Goal: Task Accomplishment & Management: Manage account settings

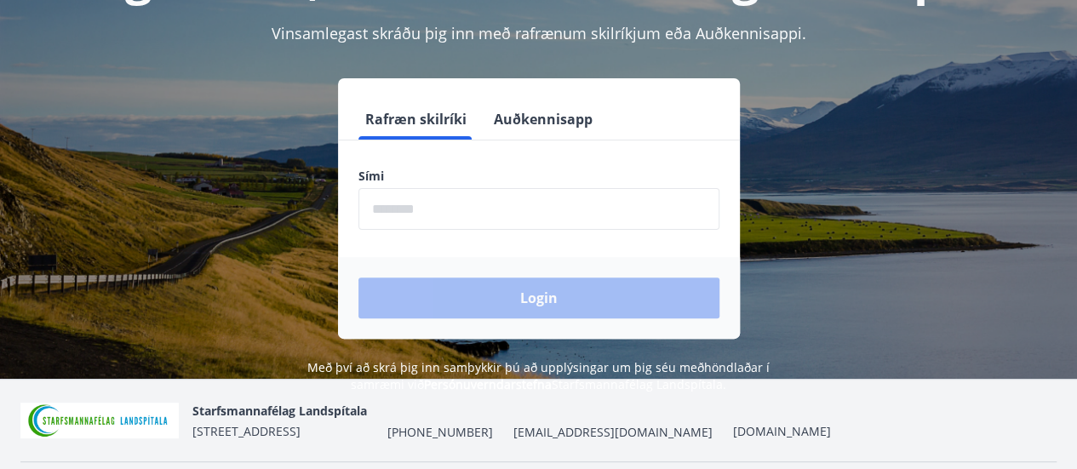
scroll to position [98, 0]
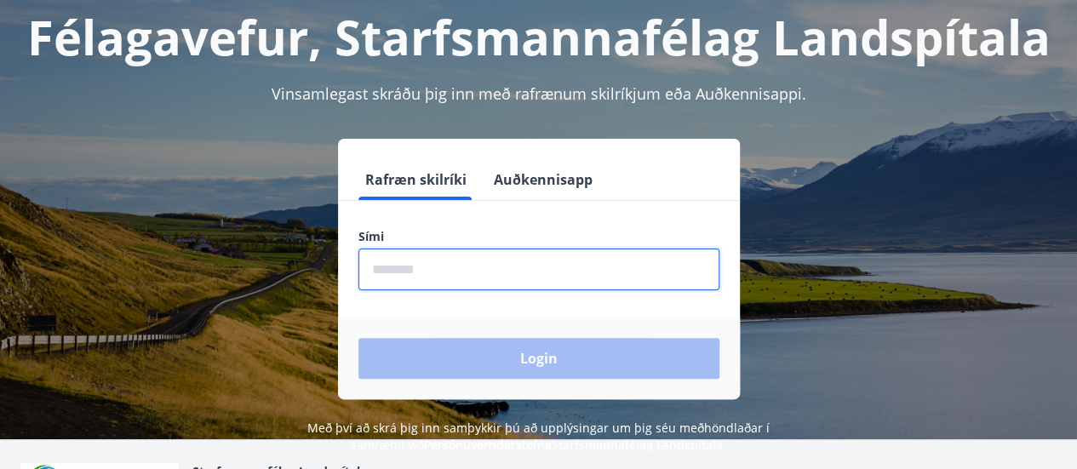
click at [420, 262] on input "phone" at bounding box center [538, 270] width 361 height 42
type input "********"
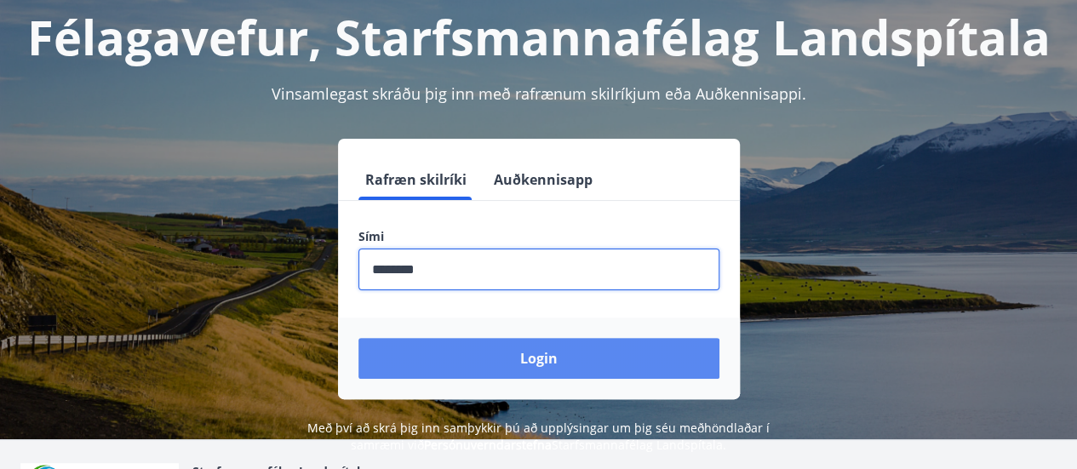
click at [506, 361] on button "Login" at bounding box center [538, 358] width 361 height 41
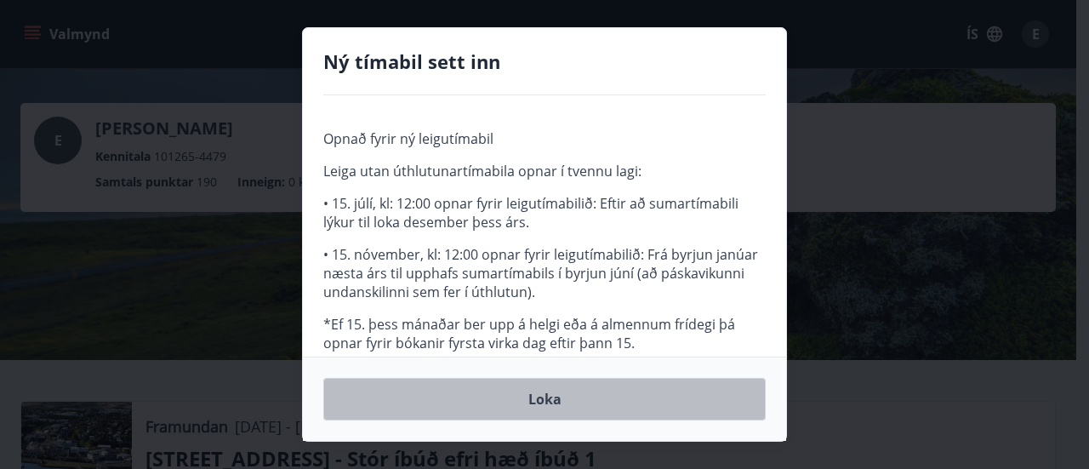
click at [555, 401] on button "Loka" at bounding box center [544, 399] width 443 height 43
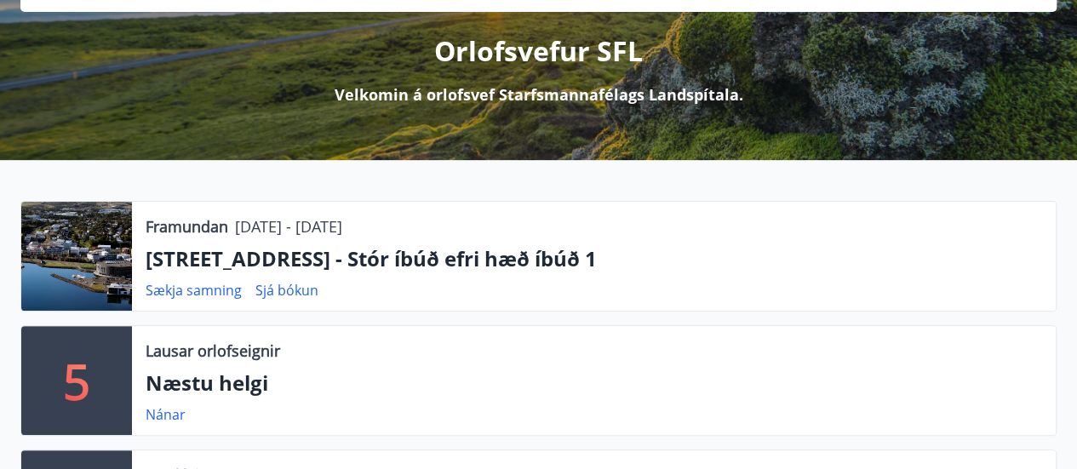
scroll to position [306, 0]
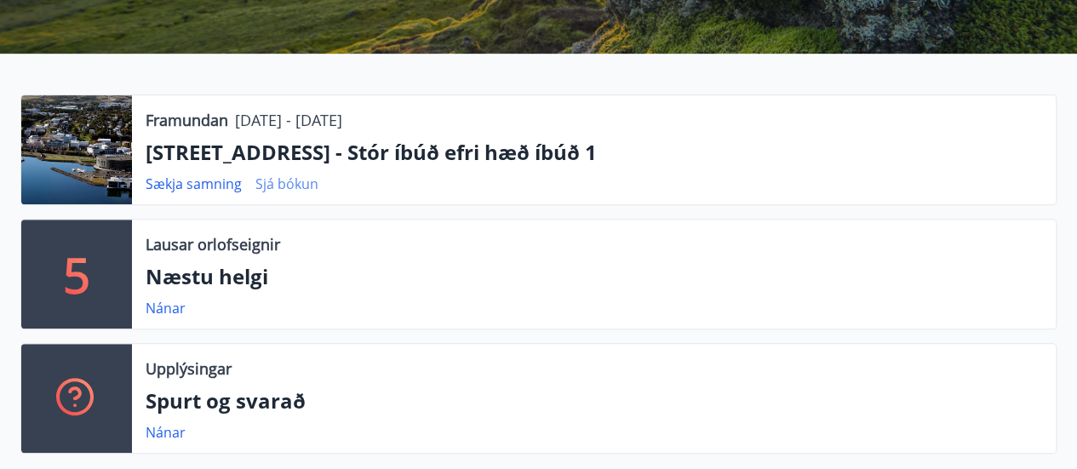
click at [268, 182] on link "Sjá bókun" at bounding box center [286, 183] width 63 height 19
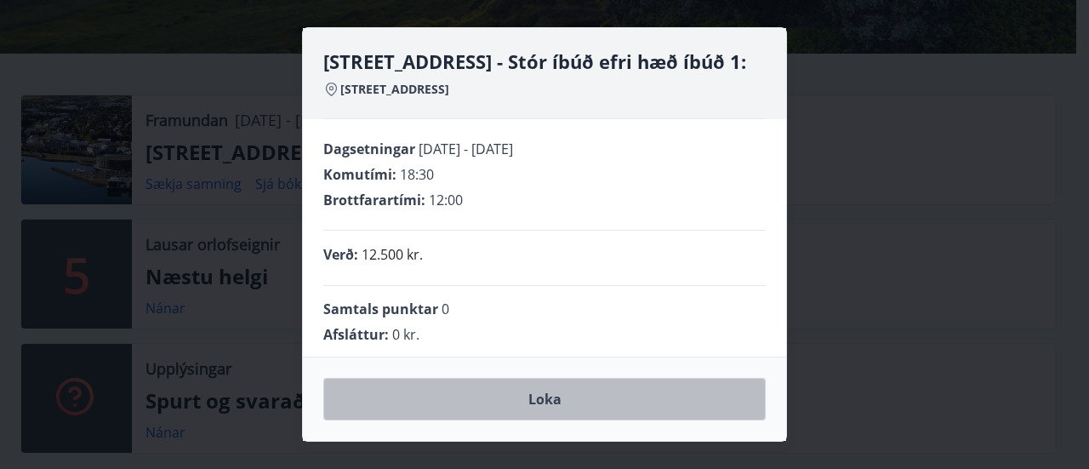
click at [543, 403] on button "Loka" at bounding box center [544, 399] width 443 height 43
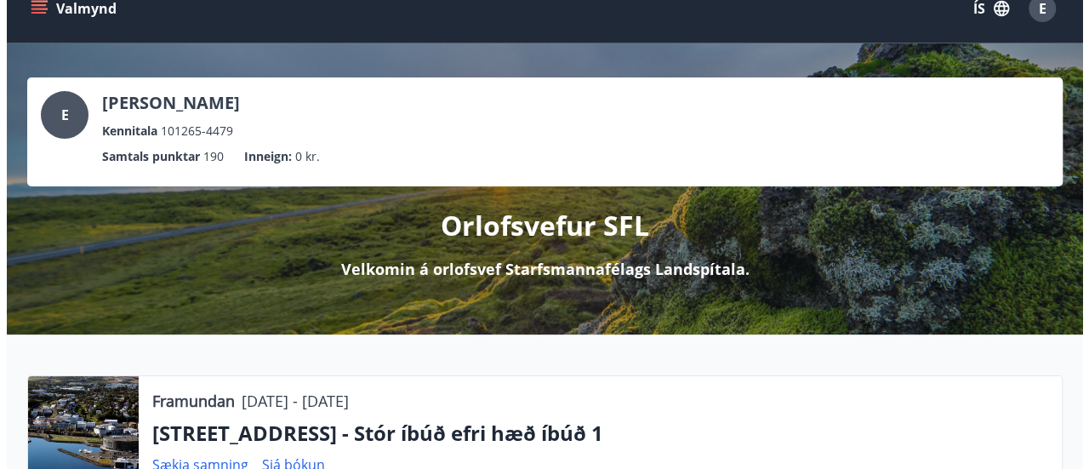
scroll to position [0, 0]
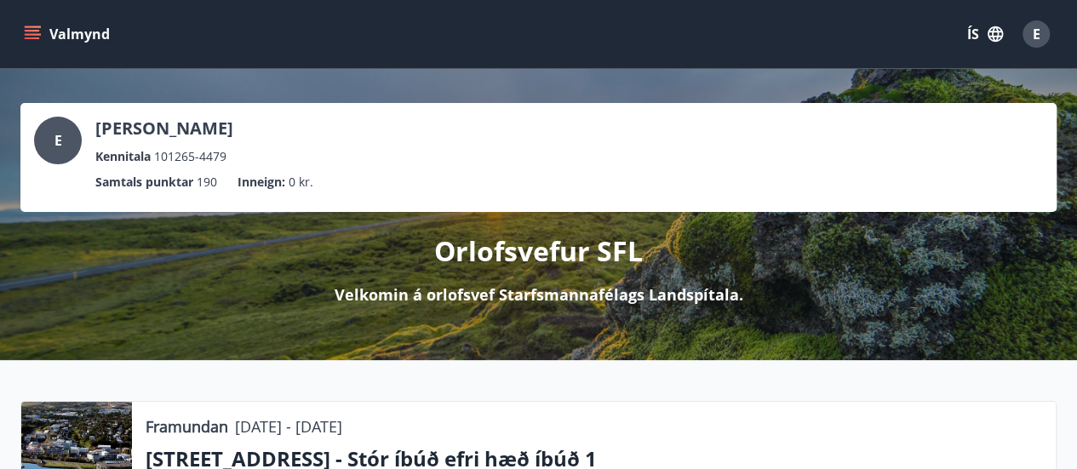
click at [1035, 41] on span "E" at bounding box center [1036, 34] width 8 height 19
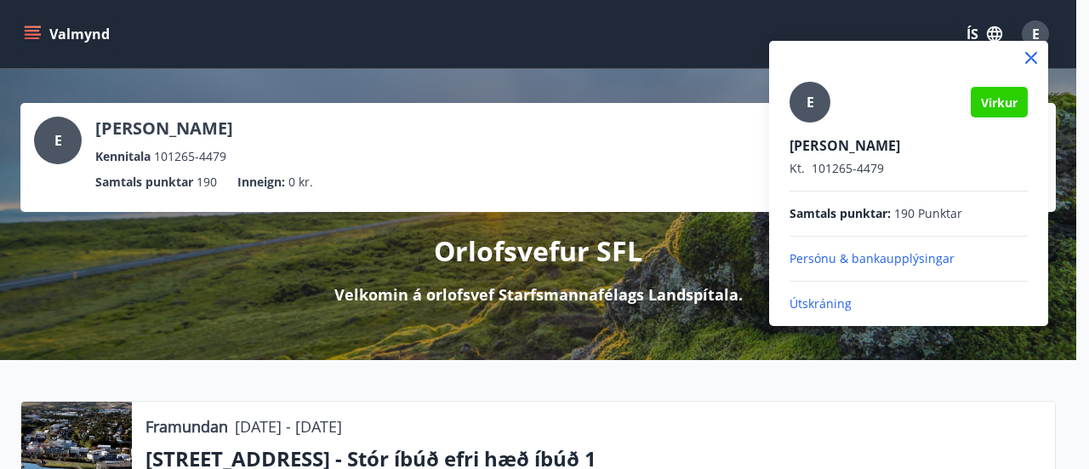
click at [808, 306] on p "Útskráning" at bounding box center [909, 303] width 238 height 17
